Goal: Task Accomplishment & Management: Manage account settings

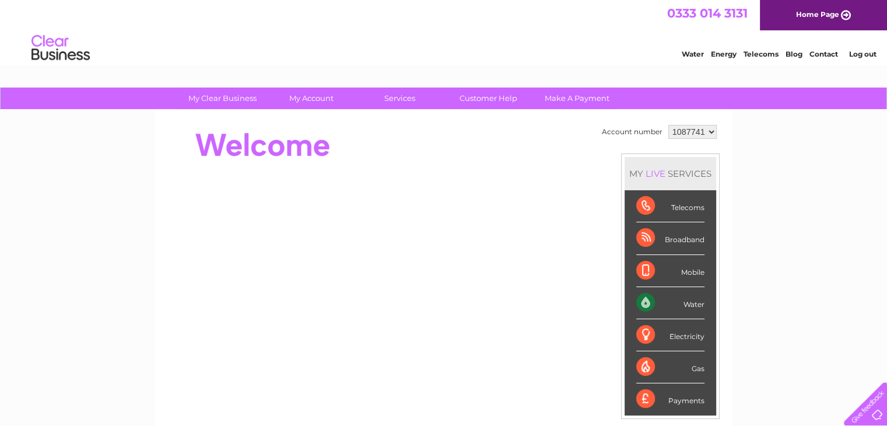
click at [642, 300] on div "Water" at bounding box center [671, 303] width 68 height 32
click at [643, 302] on div "Water" at bounding box center [671, 303] width 68 height 32
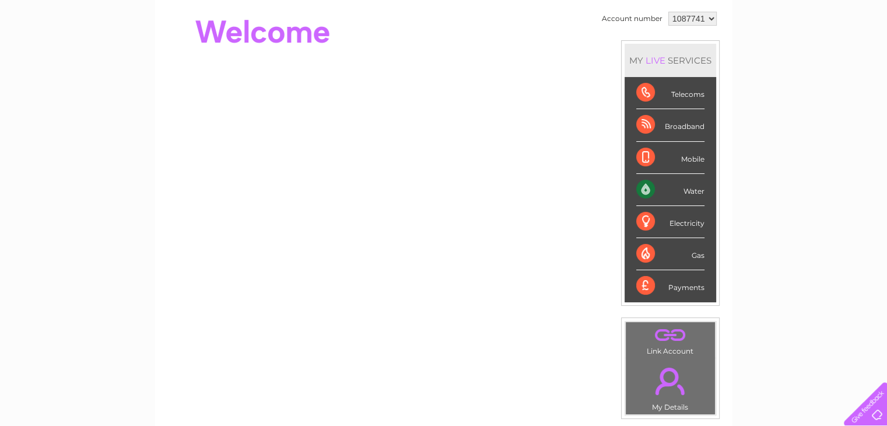
scroll to position [107, 0]
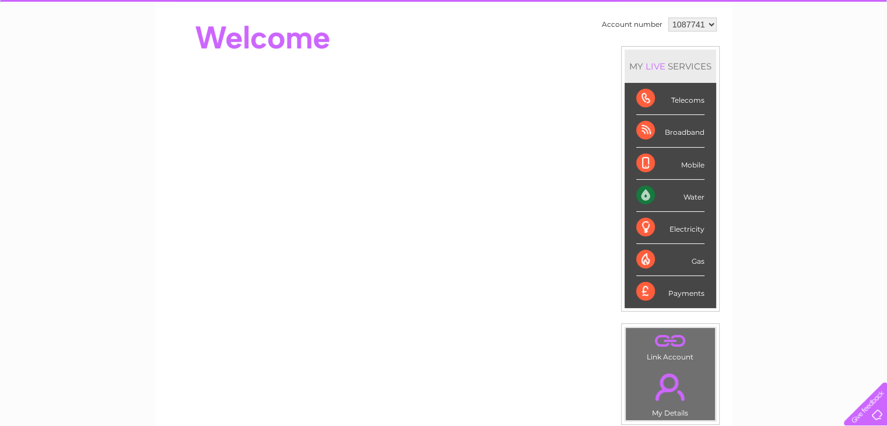
click at [646, 190] on div "Water" at bounding box center [671, 196] width 68 height 32
click at [679, 194] on div "Water" at bounding box center [671, 196] width 68 height 32
click at [835, 263] on div "My Clear Business Login Details My Details My Preferences Link Account My Accou…" at bounding box center [443, 308] width 887 height 656
click at [642, 188] on div "Water" at bounding box center [671, 196] width 68 height 32
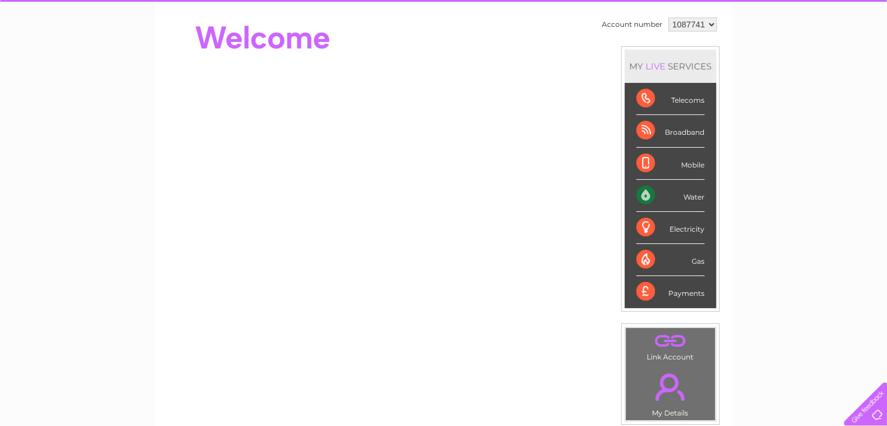
click at [642, 188] on div "Water" at bounding box center [671, 196] width 68 height 32
click at [672, 193] on div "Water" at bounding box center [671, 196] width 68 height 32
click at [646, 193] on div "Water" at bounding box center [671, 196] width 68 height 32
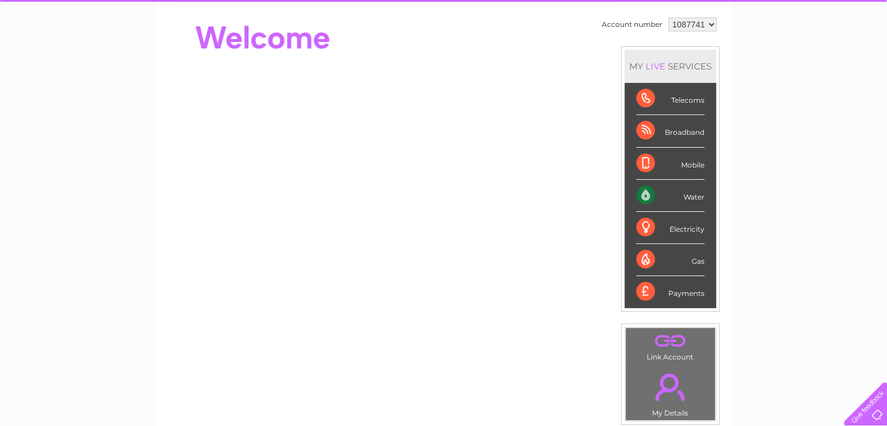
click at [694, 195] on div "Water" at bounding box center [671, 196] width 68 height 32
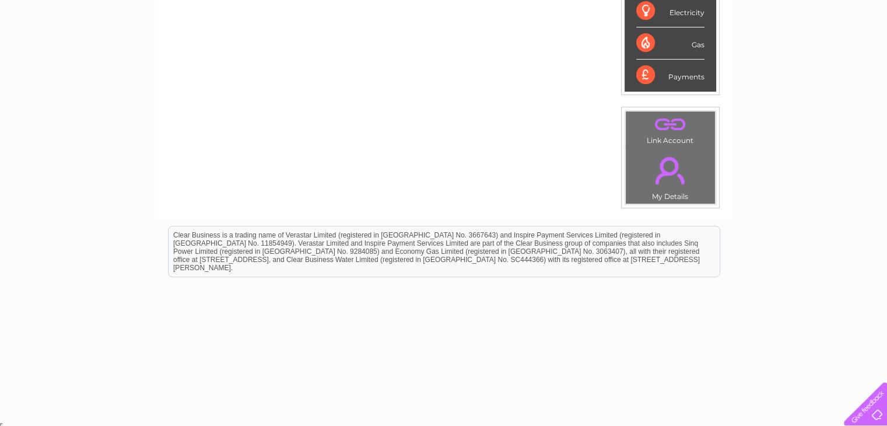
scroll to position [0, 0]
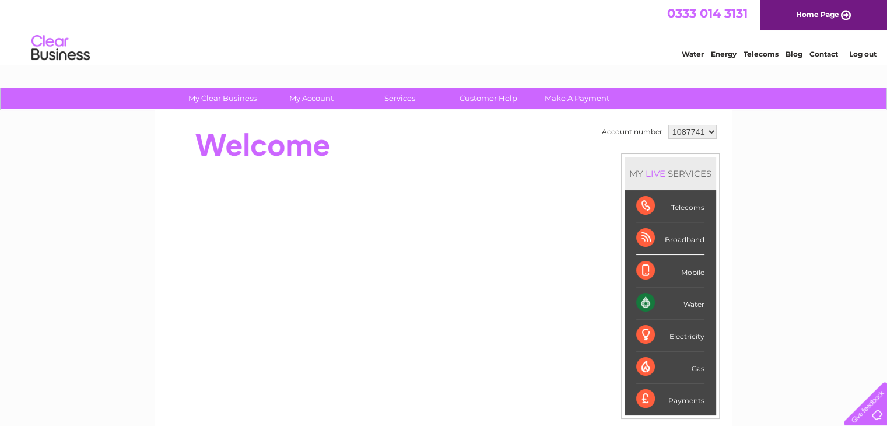
click at [644, 299] on div "Water" at bounding box center [671, 303] width 68 height 32
click at [642, 207] on div "Telecoms" at bounding box center [671, 206] width 68 height 32
click at [694, 299] on div "Water" at bounding box center [671, 303] width 68 height 32
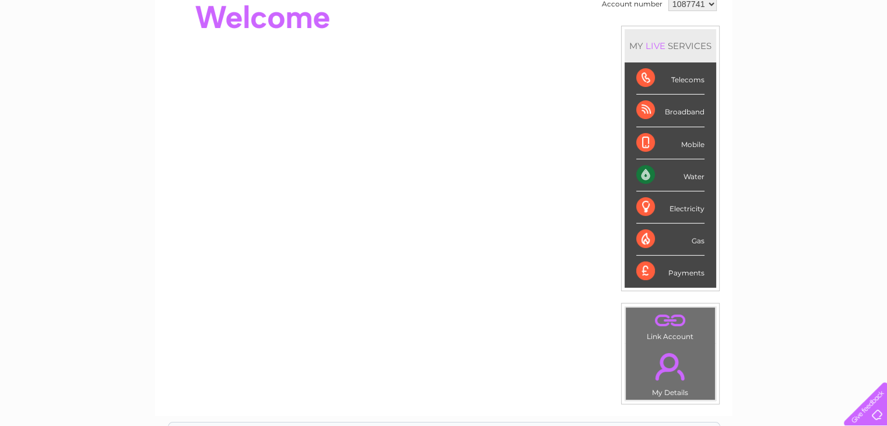
scroll to position [130, 0]
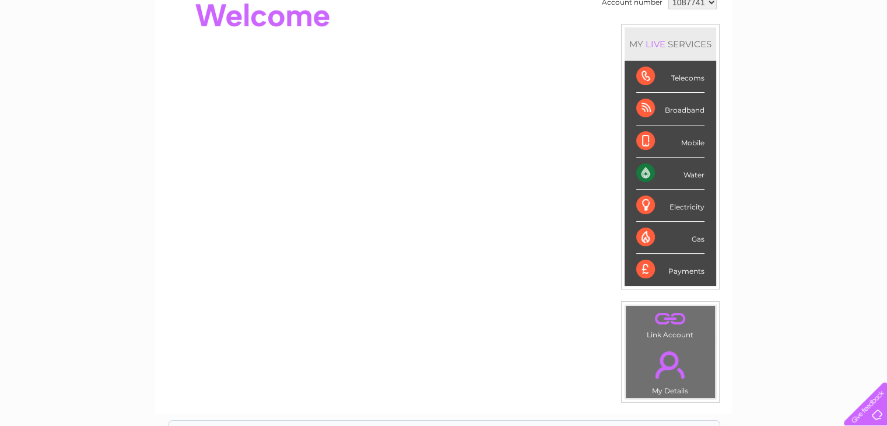
click at [643, 171] on div "Water" at bounding box center [671, 174] width 68 height 32
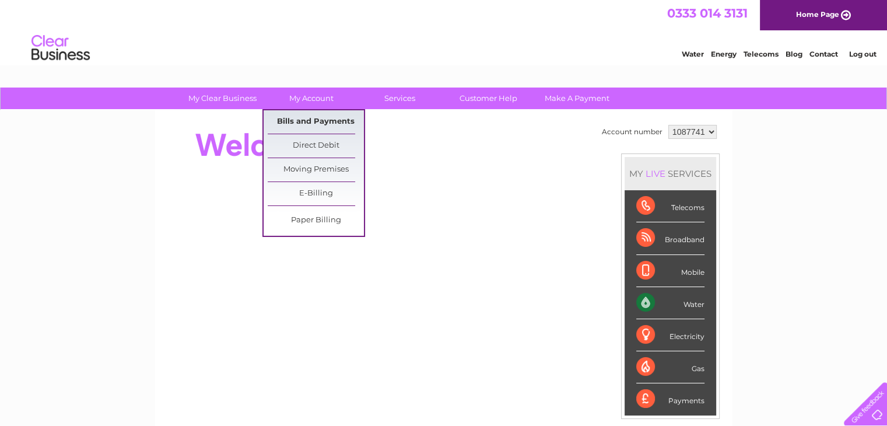
click at [318, 120] on link "Bills and Payments" at bounding box center [316, 121] width 96 height 23
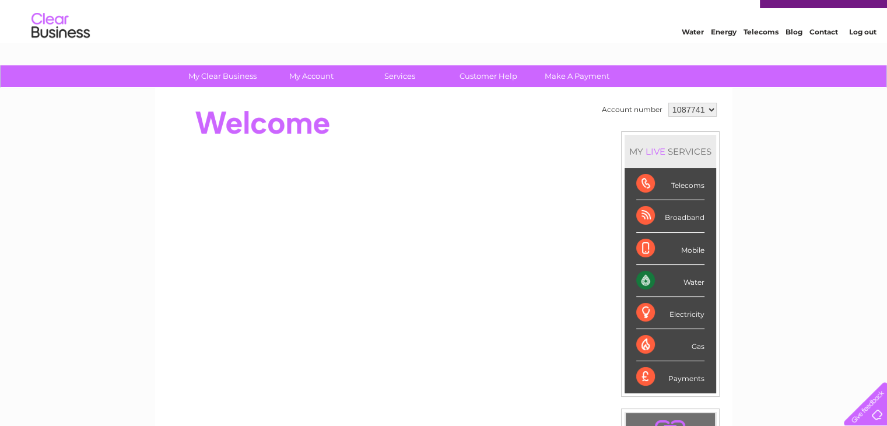
scroll to position [17, 0]
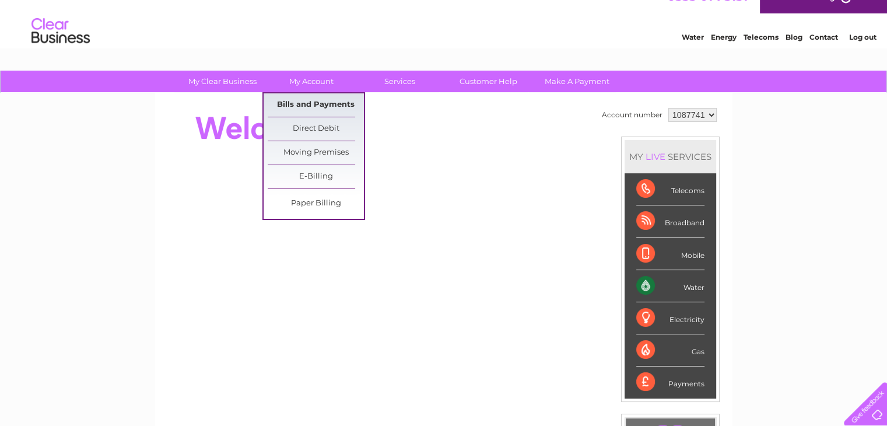
click at [327, 106] on link "Bills and Payments" at bounding box center [316, 104] width 96 height 23
click at [313, 107] on link "Bills and Payments" at bounding box center [316, 104] width 96 height 23
click at [327, 107] on link "Bills and Payments" at bounding box center [316, 104] width 96 height 23
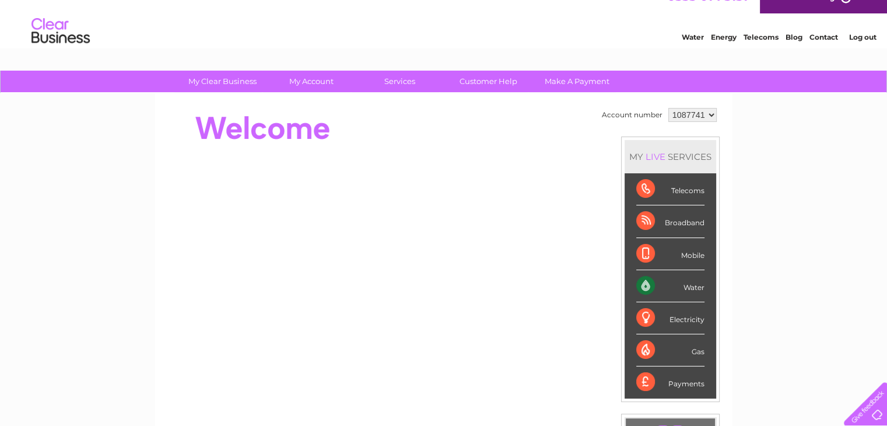
click at [846, 129] on div "My Clear Business Login Details My Details My Preferences Link Account My Accou…" at bounding box center [443, 399] width 887 height 656
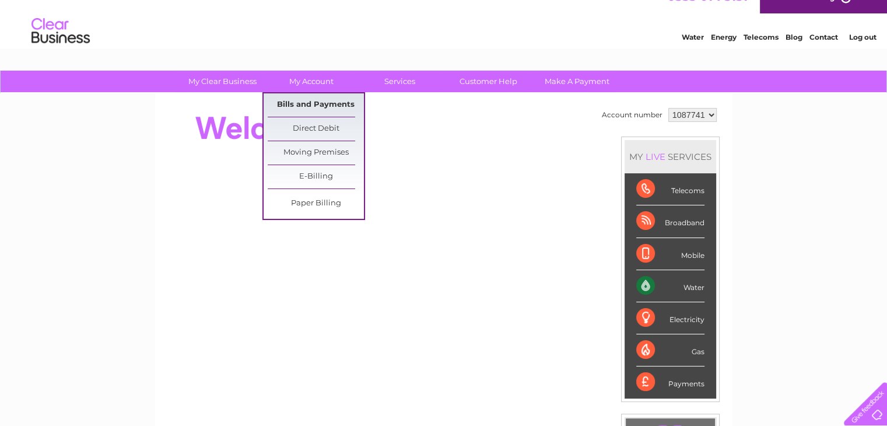
click at [277, 102] on link "Bills and Payments" at bounding box center [316, 104] width 96 height 23
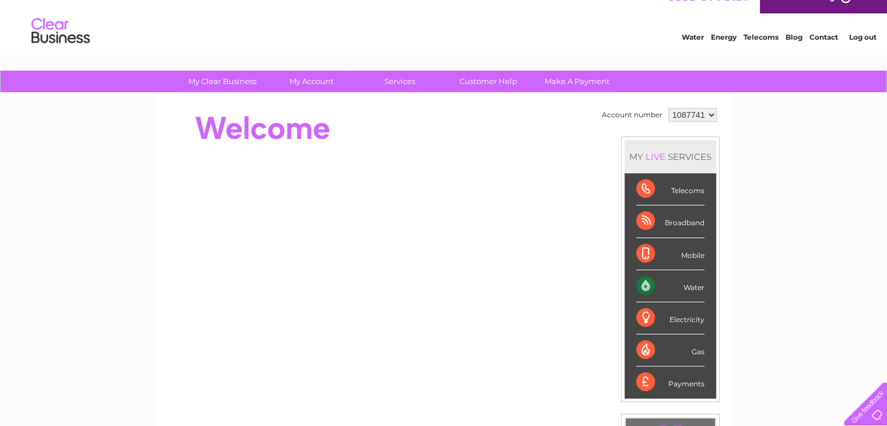
click at [693, 283] on div "Water" at bounding box center [671, 286] width 68 height 32
click at [649, 281] on div "Water" at bounding box center [671, 286] width 68 height 32
click at [648, 281] on div "Water" at bounding box center [671, 286] width 68 height 32
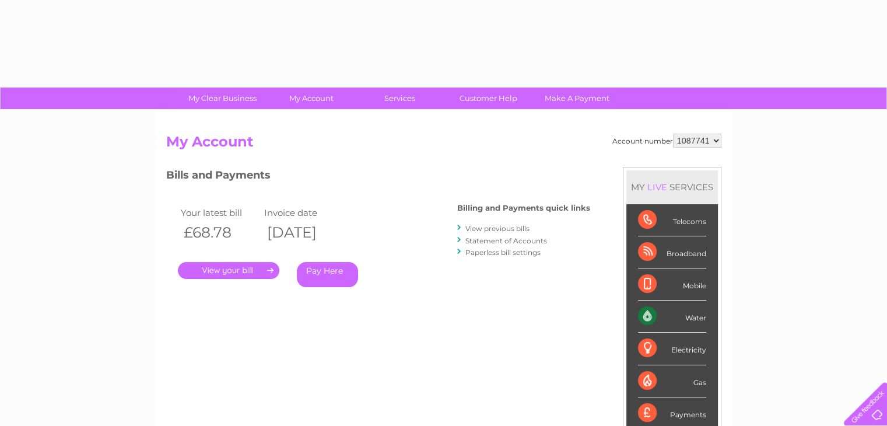
click at [240, 269] on link "." at bounding box center [229, 270] width 102 height 17
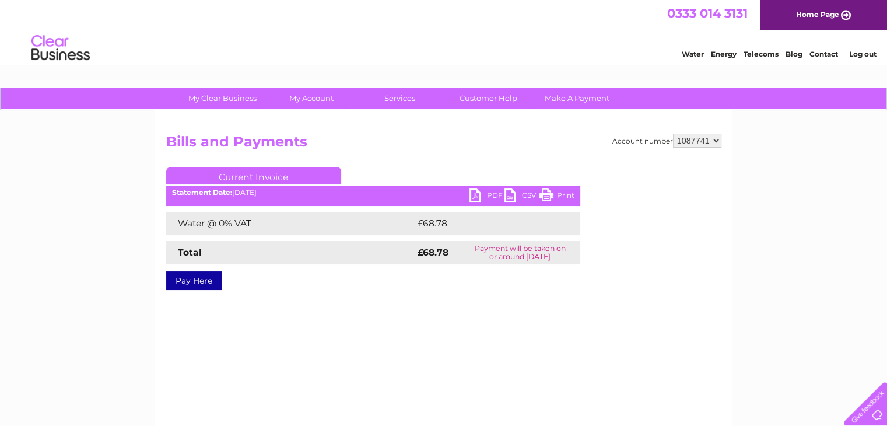
click at [551, 191] on link "Print" at bounding box center [557, 196] width 35 height 17
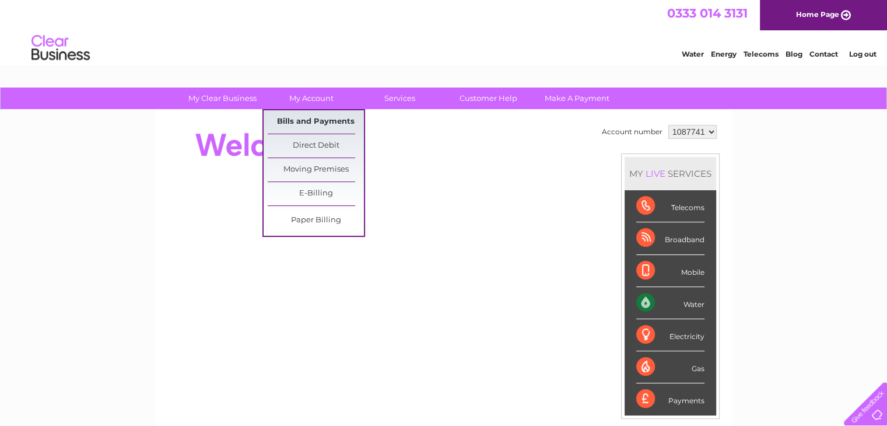
click at [313, 124] on link "Bills and Payments" at bounding box center [316, 121] width 96 height 23
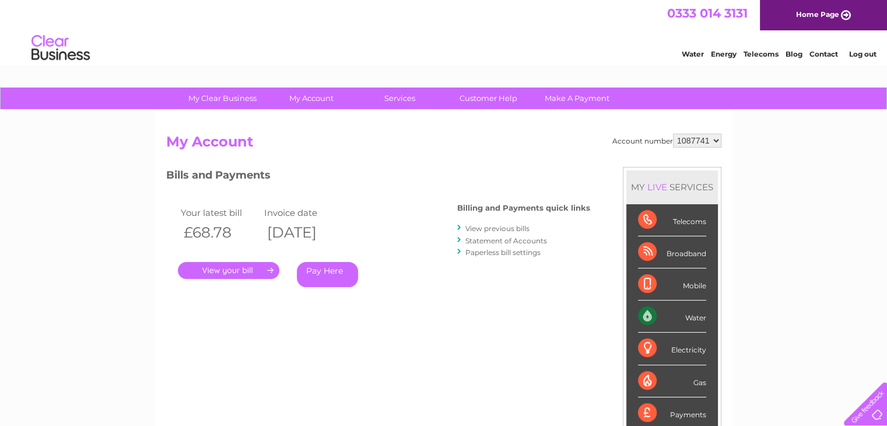
click at [238, 274] on link "." at bounding box center [229, 270] width 102 height 17
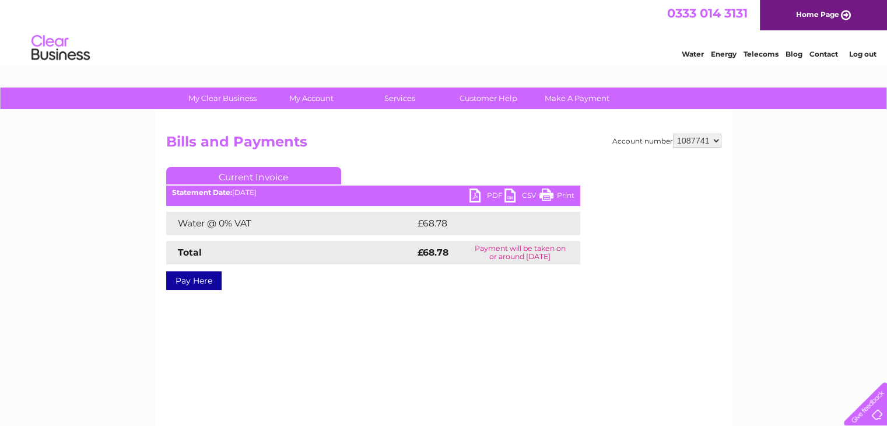
click at [487, 193] on link "PDF" at bounding box center [487, 196] width 35 height 17
